Goal: Task Accomplishment & Management: Complete application form

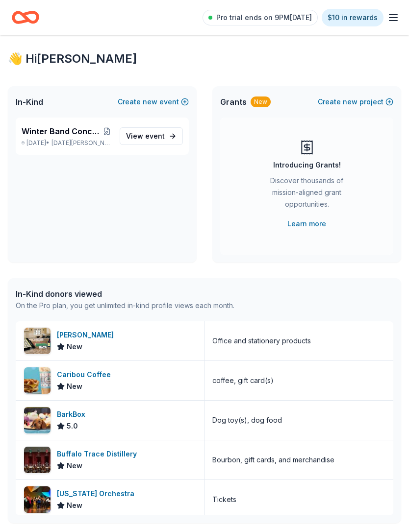
click at [77, 134] on span "Winter Band Concert and Online Auction" at bounding box center [62, 131] width 80 height 12
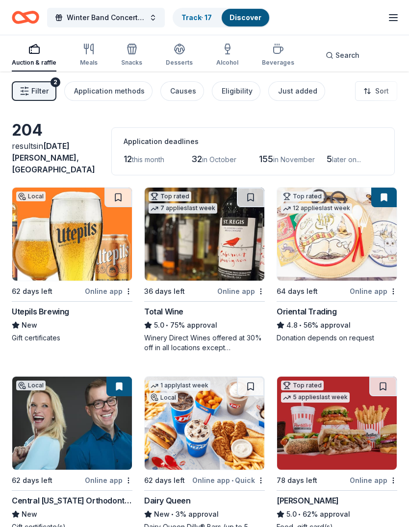
click at [34, 93] on span "Filter" at bounding box center [39, 91] width 17 height 12
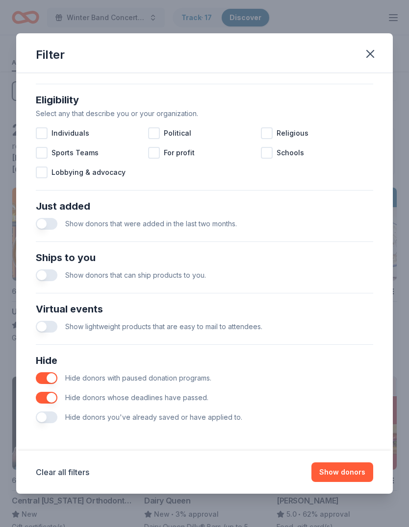
scroll to position [268, 0]
click at [369, 53] on icon "button" at bounding box center [370, 54] width 14 height 14
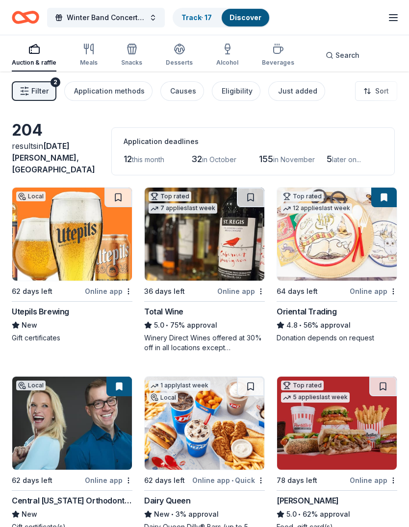
click at [109, 201] on button at bounding box center [117, 198] width 27 height 20
click at [89, 235] on img at bounding box center [72, 234] width 120 height 93
click at [343, 242] on img at bounding box center [337, 234] width 120 height 93
click at [292, 92] on div "Just added" at bounding box center [297, 91] width 39 height 12
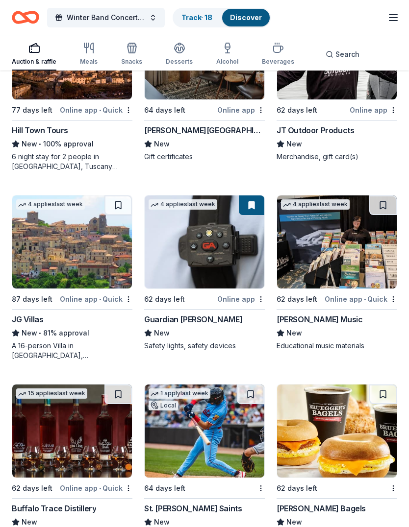
scroll to position [750, 0]
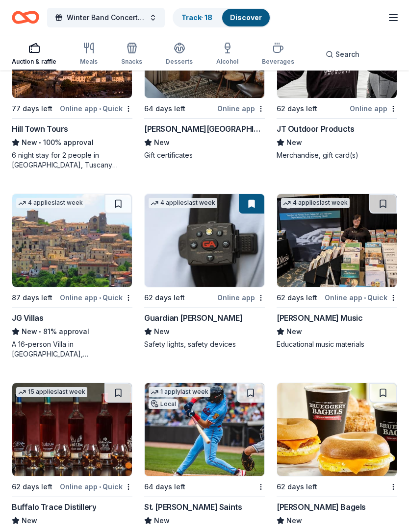
click at [205, 438] on img at bounding box center [205, 429] width 120 height 93
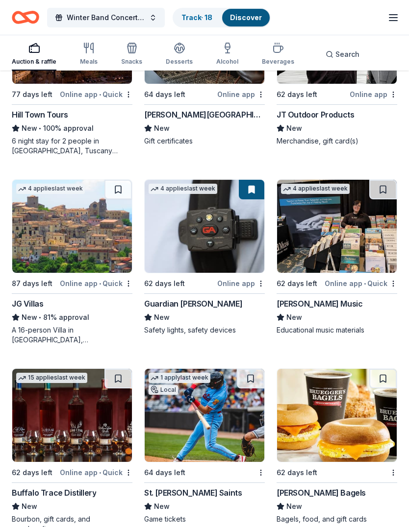
scroll to position [763, 0]
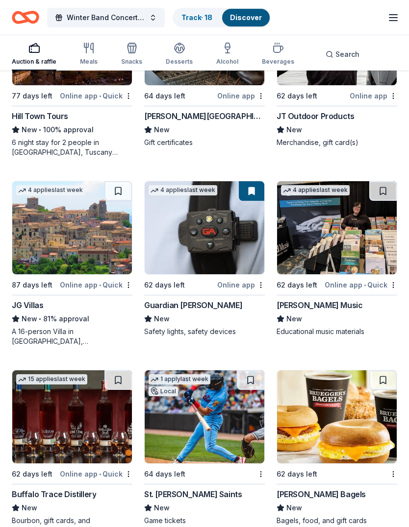
click at [345, 229] on img at bounding box center [337, 227] width 120 height 93
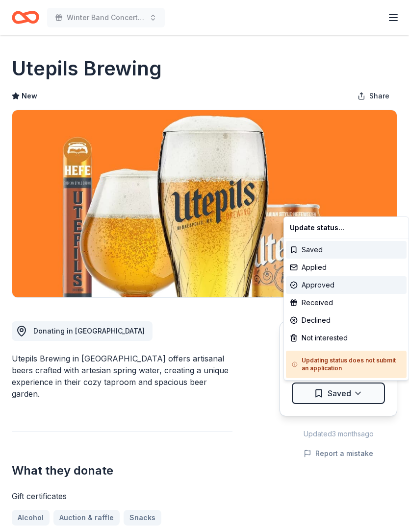
click at [317, 288] on div "Approved" at bounding box center [346, 285] width 121 height 18
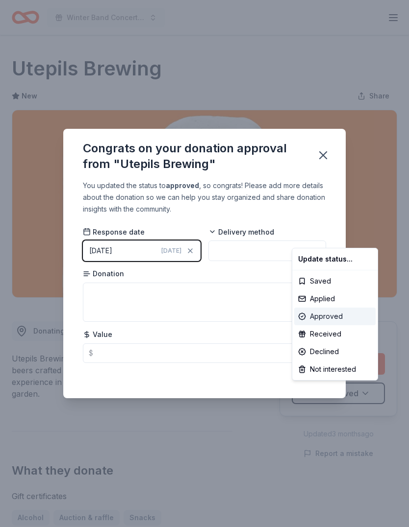
click at [313, 317] on div "Approved" at bounding box center [334, 317] width 81 height 18
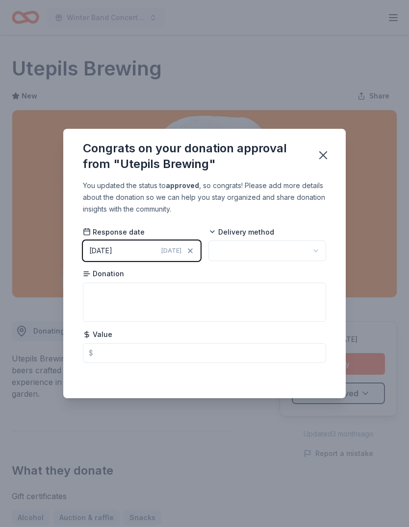
click at [278, 248] on button "button" at bounding box center [267, 251] width 118 height 21
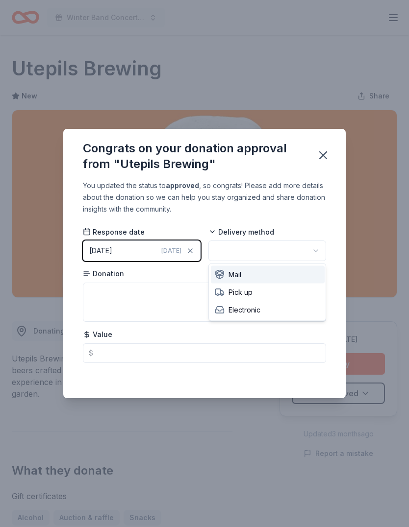
click at [263, 276] on div "Mail" at bounding box center [268, 275] width 114 height 18
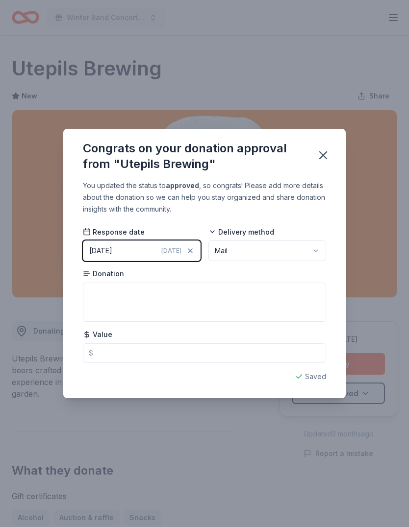
click at [315, 249] on icon "button" at bounding box center [316, 251] width 8 height 8
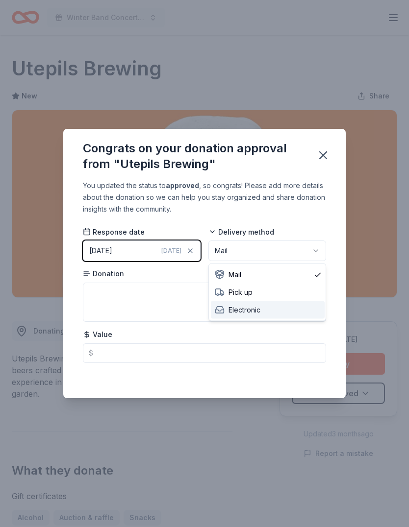
click at [270, 309] on div "Electronic" at bounding box center [268, 310] width 114 height 18
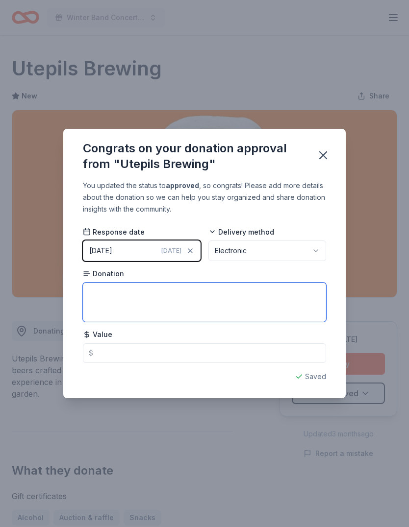
click at [216, 299] on textarea at bounding box center [204, 302] width 243 height 39
type textarea "$50 gift card"
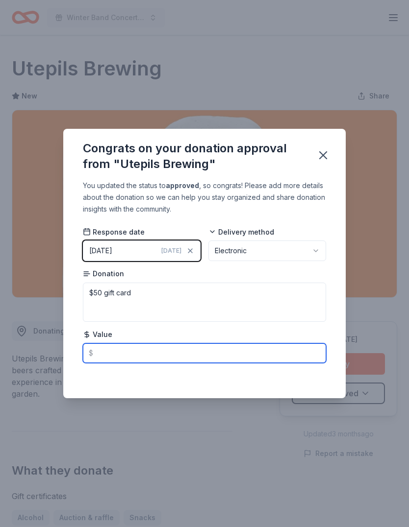
click at [170, 344] on input "text" at bounding box center [204, 354] width 243 height 20
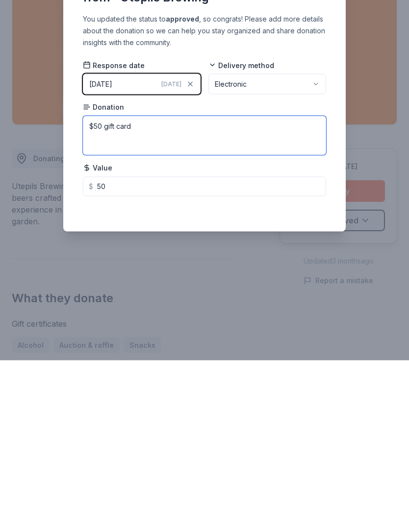
type input "50.00"
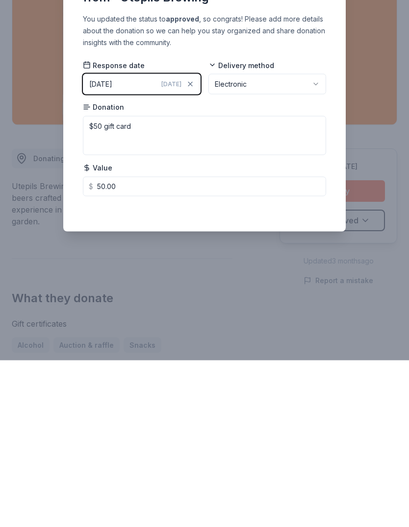
click at [291, 227] on div "Delivery method Electronic" at bounding box center [267, 244] width 118 height 34
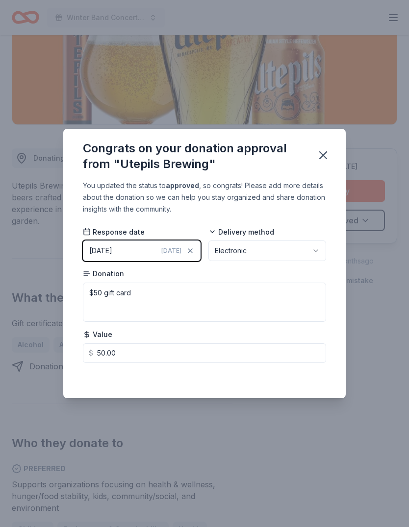
click at [326, 155] on icon "button" at bounding box center [323, 155] width 14 height 14
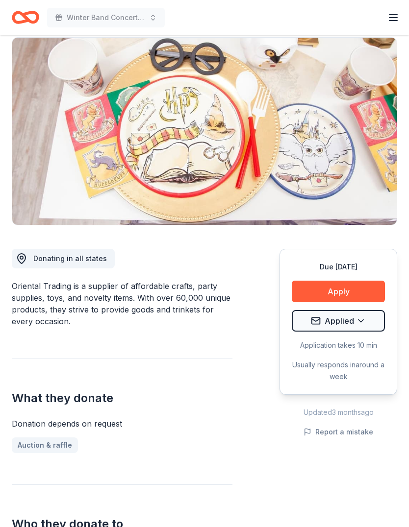
scroll to position [80, 0]
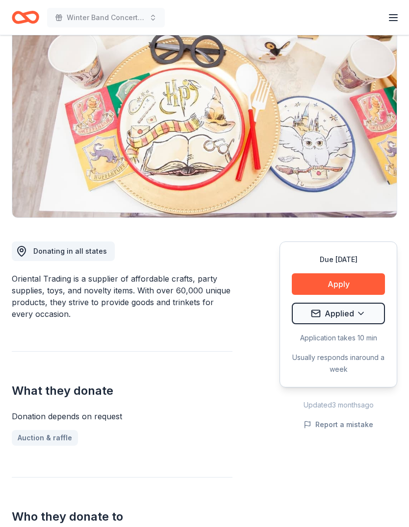
click at [344, 285] on button "Apply" at bounding box center [338, 284] width 93 height 22
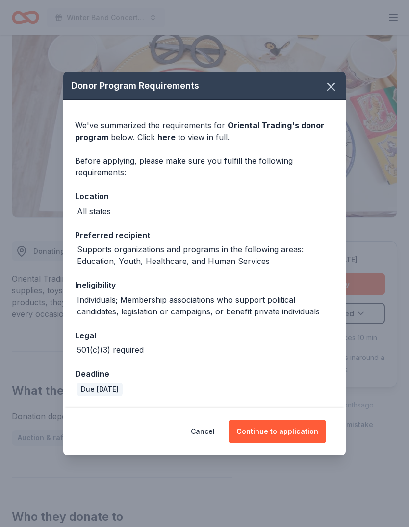
click at [285, 443] on button "Continue to application" at bounding box center [277, 432] width 98 height 24
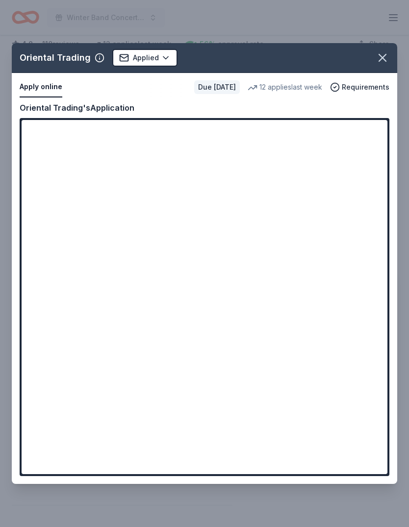
scroll to position [0, 0]
click at [379, 55] on icon "button" at bounding box center [382, 57] width 7 height 7
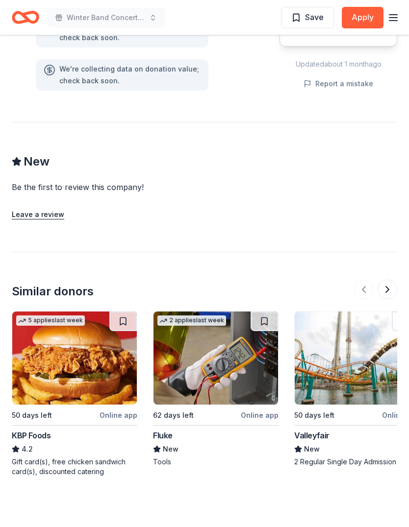
scroll to position [807, 0]
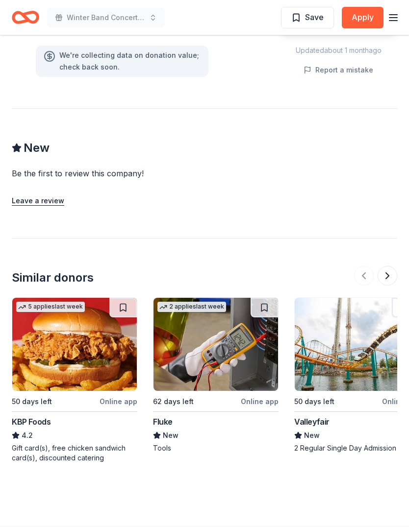
click at [342, 311] on img at bounding box center [357, 344] width 124 height 93
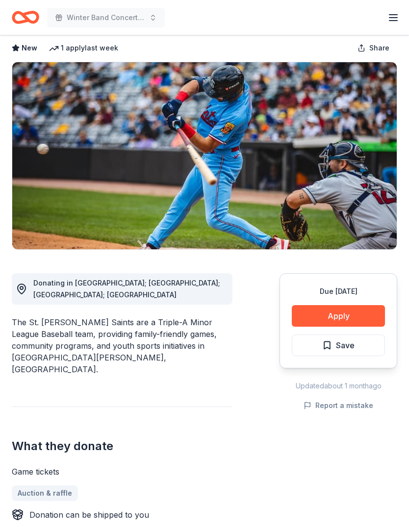
scroll to position [0, 0]
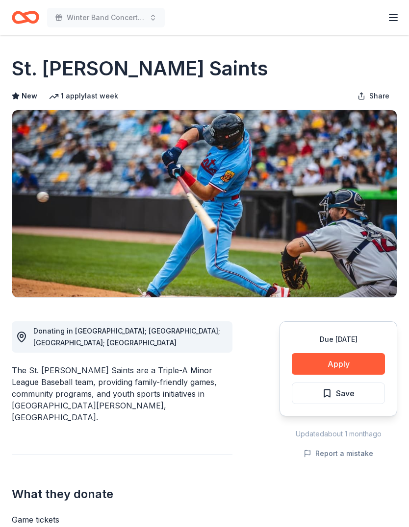
click at [328, 360] on button "Apply" at bounding box center [338, 364] width 93 height 22
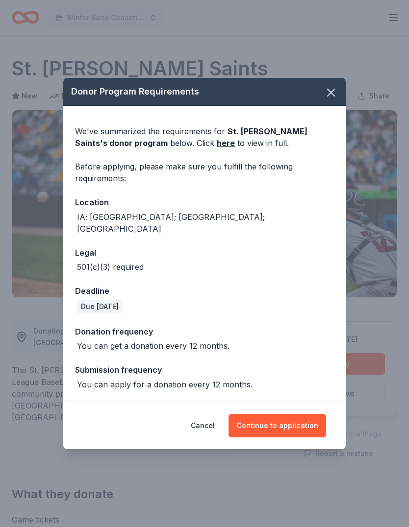
click at [217, 149] on link "here" at bounding box center [226, 143] width 18 height 12
click at [333, 94] on icon "button" at bounding box center [331, 93] width 14 height 14
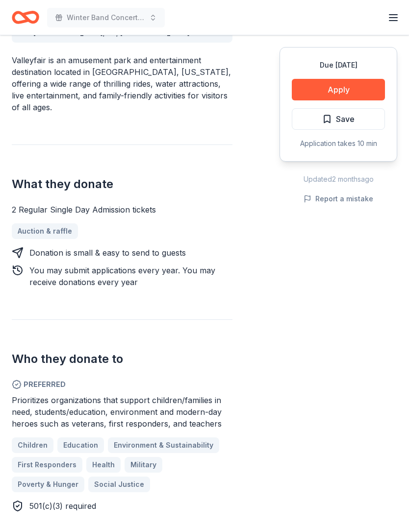
scroll to position [310, 0]
click at [341, 87] on button "Apply" at bounding box center [338, 90] width 93 height 22
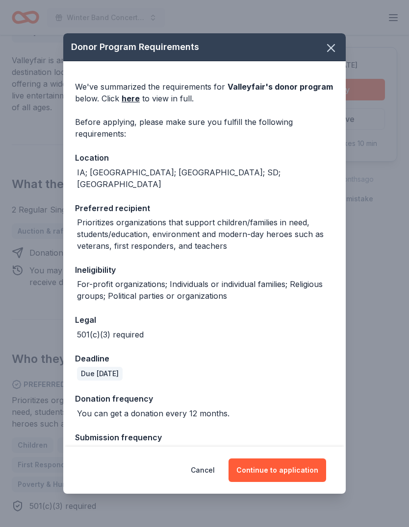
click at [291, 473] on button "Continue to application" at bounding box center [277, 471] width 98 height 24
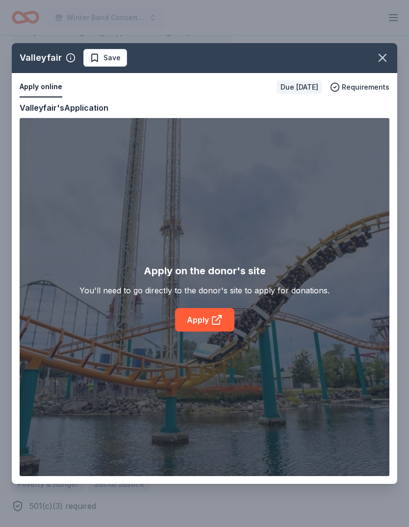
click at [213, 320] on icon at bounding box center [217, 320] width 12 height 12
click at [383, 66] on button "button" at bounding box center [382, 58] width 22 height 22
